Goal: Task Accomplishment & Management: Use online tool/utility

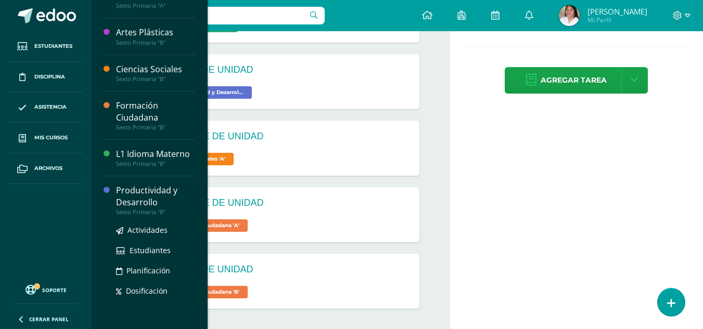
scroll to position [104, 0]
click at [157, 231] on span "Actividades" at bounding box center [148, 230] width 40 height 10
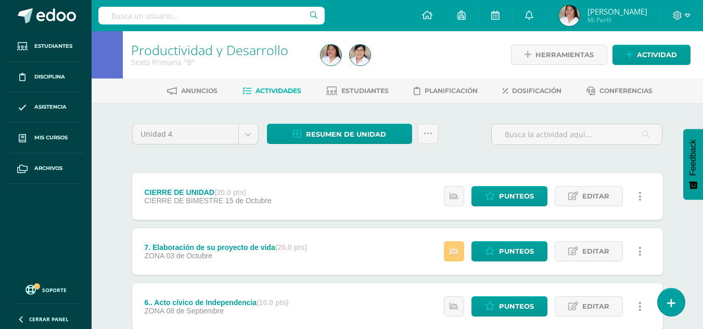
scroll to position [52, 0]
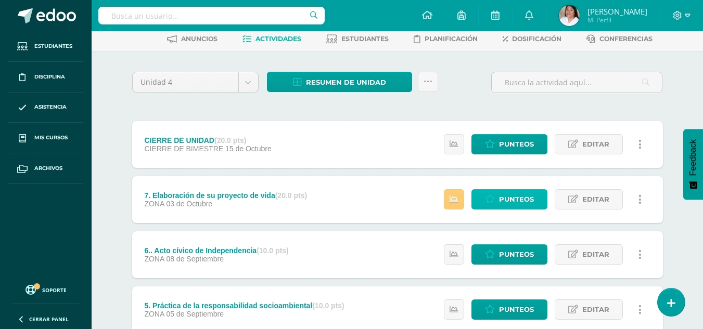
click at [514, 204] on span "Punteos" at bounding box center [516, 199] width 35 height 19
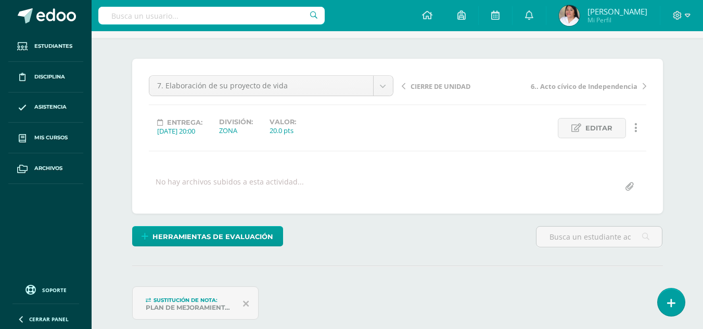
scroll to position [187, 0]
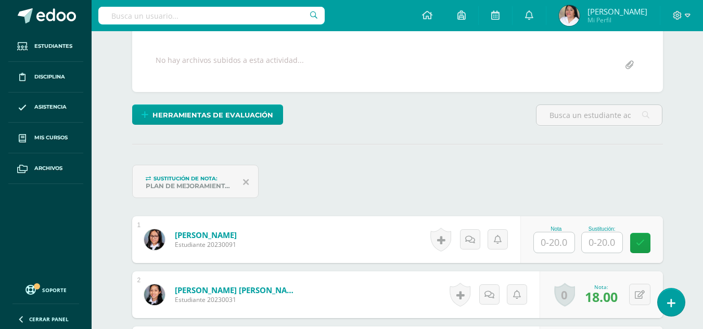
click at [572, 245] on input "text" at bounding box center [554, 243] width 41 height 20
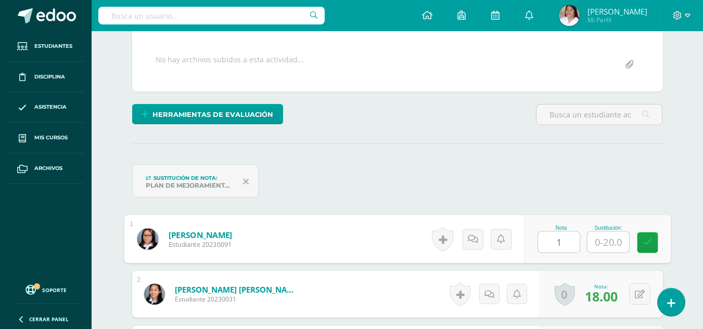
type input "18"
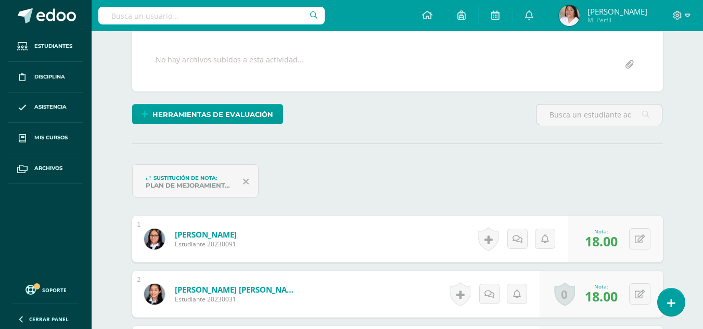
scroll to position [188, 0]
